Goal: Navigation & Orientation: Find specific page/section

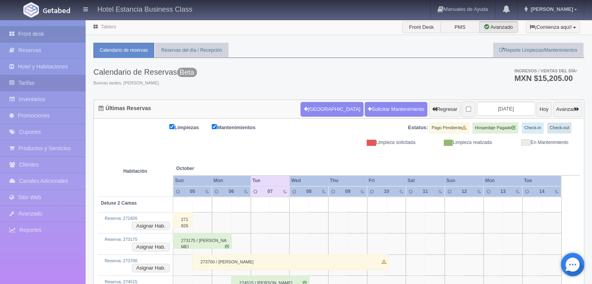
click at [26, 79] on link "Tarifas" at bounding box center [43, 83] width 86 height 16
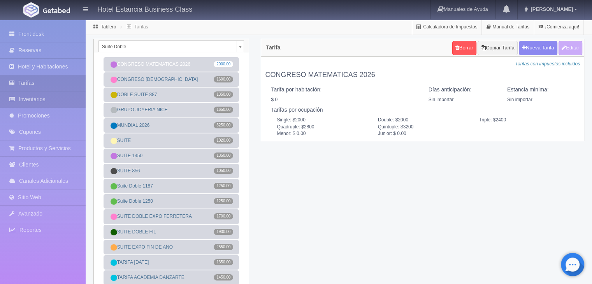
click at [50, 102] on link "Inventarios" at bounding box center [43, 100] width 86 height 16
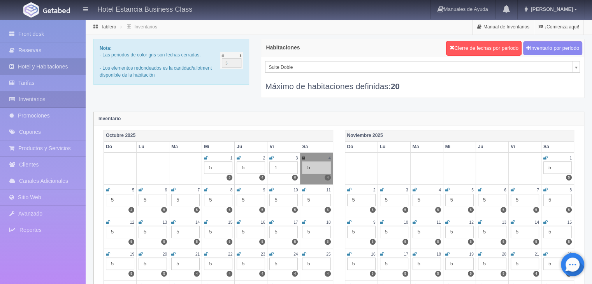
click at [41, 67] on link "Hotel y Habitaciones" at bounding box center [43, 67] width 86 height 16
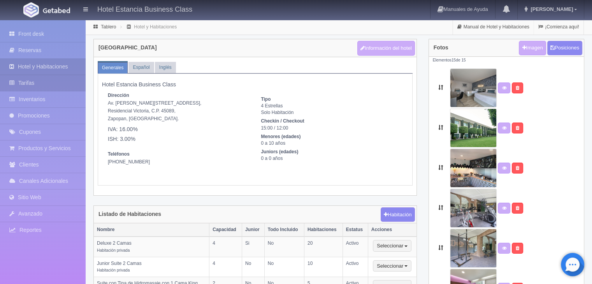
click at [49, 81] on link "Tarifas" at bounding box center [43, 83] width 86 height 16
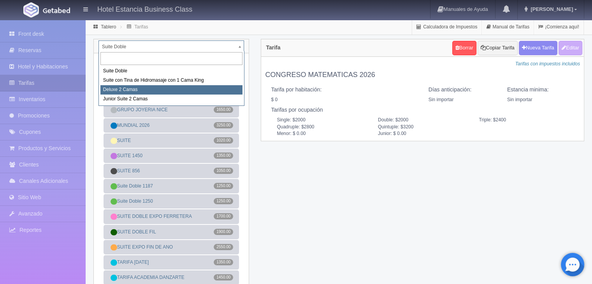
select select "2134"
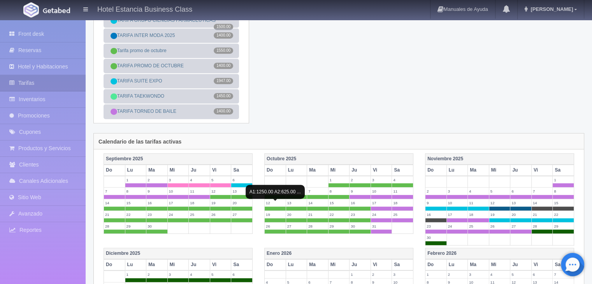
scroll to position [431, 0]
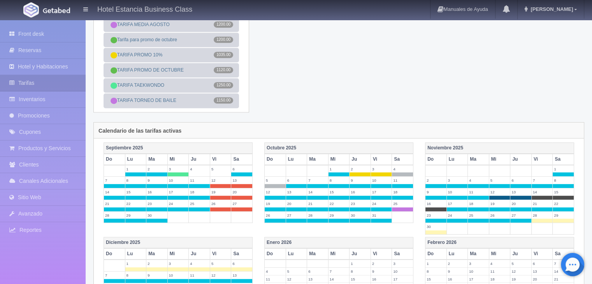
scroll to position [436, 0]
